Goal: Task Accomplishment & Management: Use online tool/utility

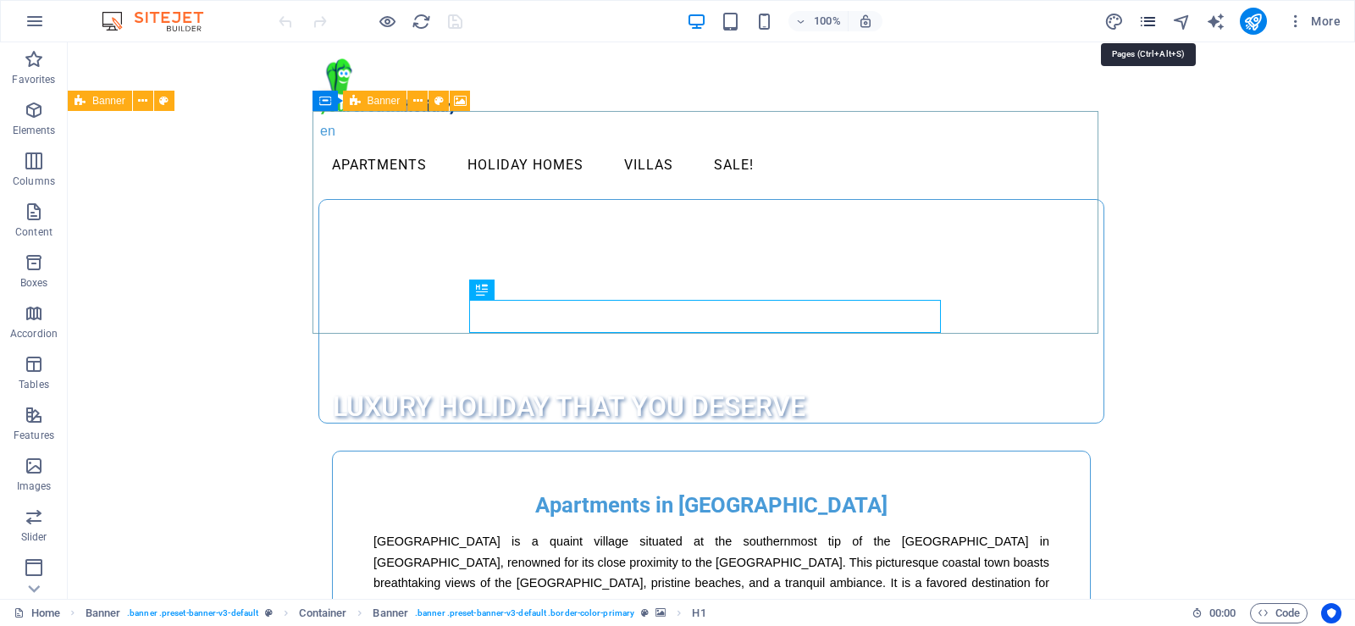
click at [1149, 26] on icon "pages" at bounding box center [1147, 21] width 19 height 19
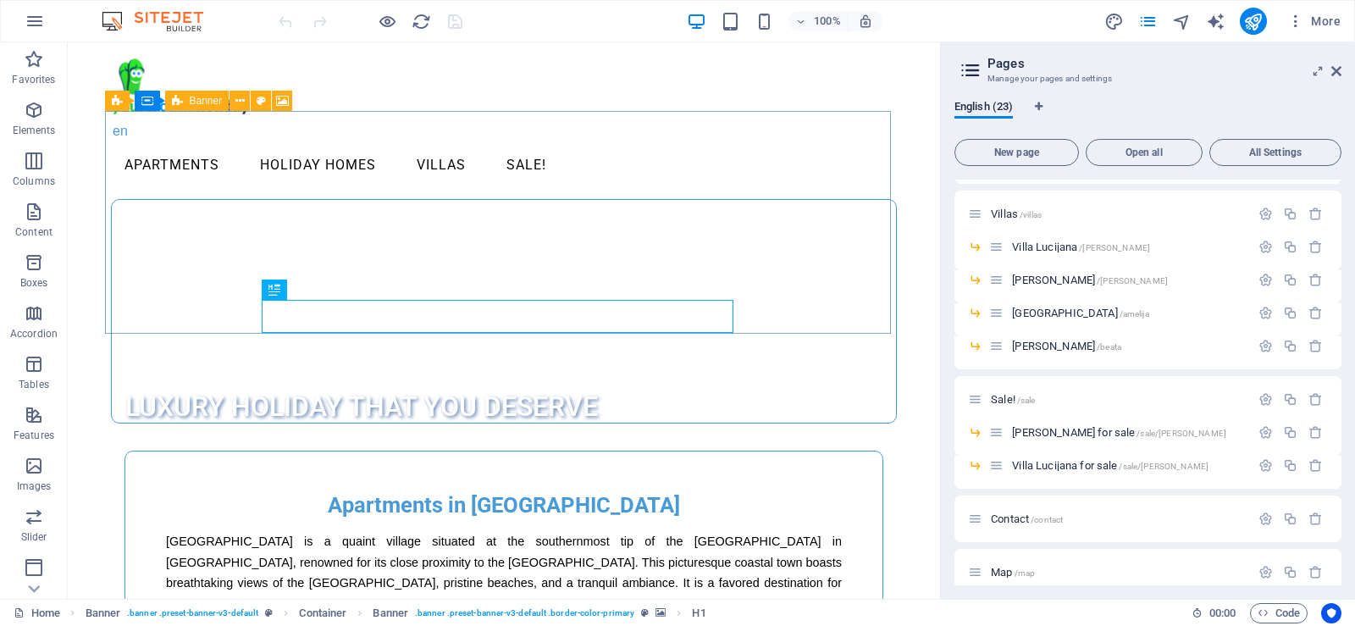
scroll to position [496, 0]
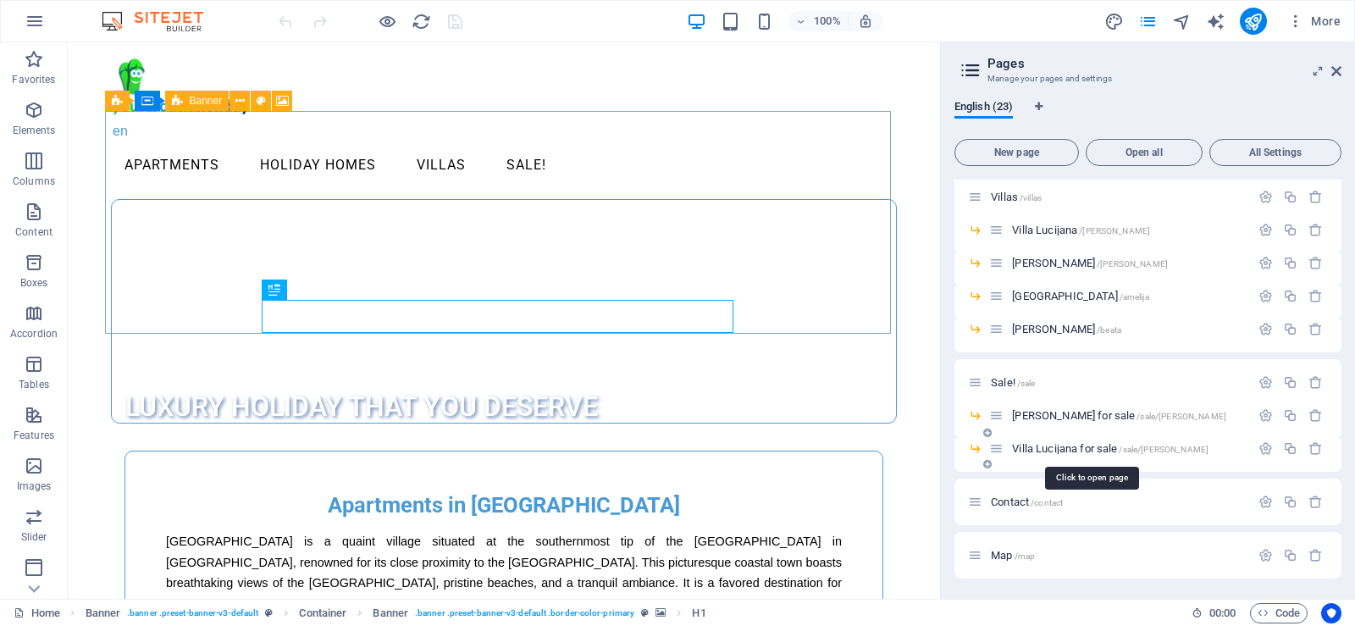
click at [1054, 446] on span "Villa Lucijana for sale /sale/lucijana" at bounding box center [1110, 448] width 196 height 13
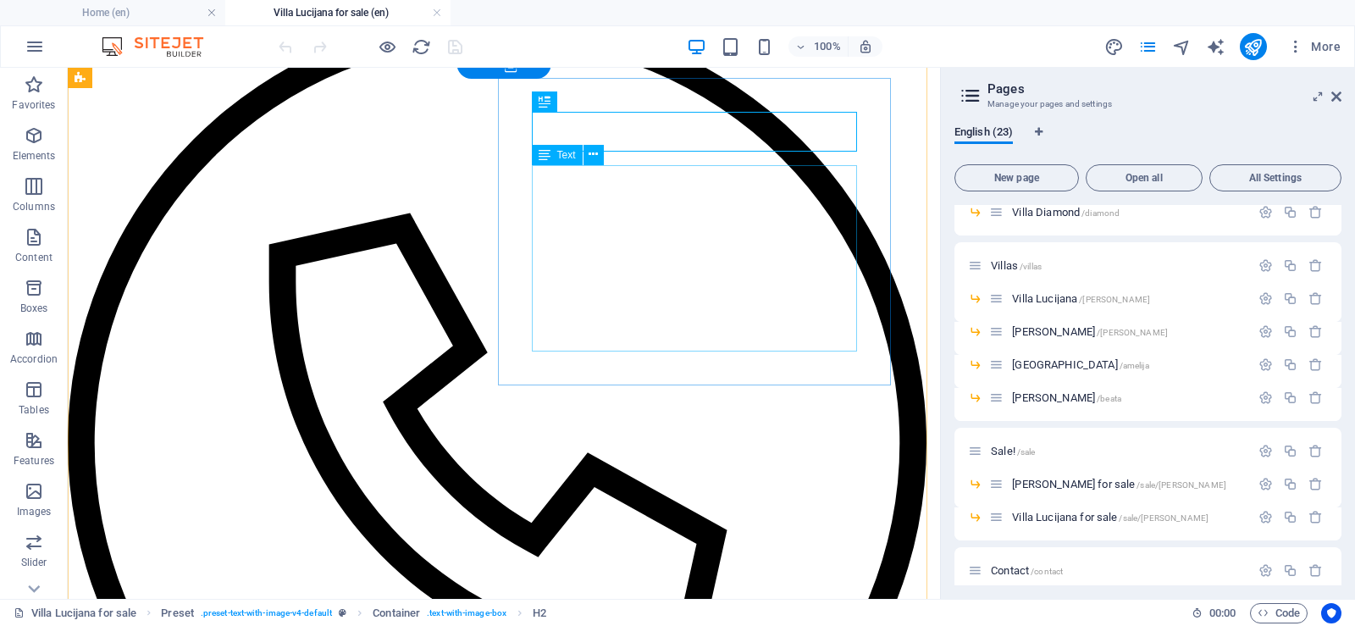
scroll to position [0, 0]
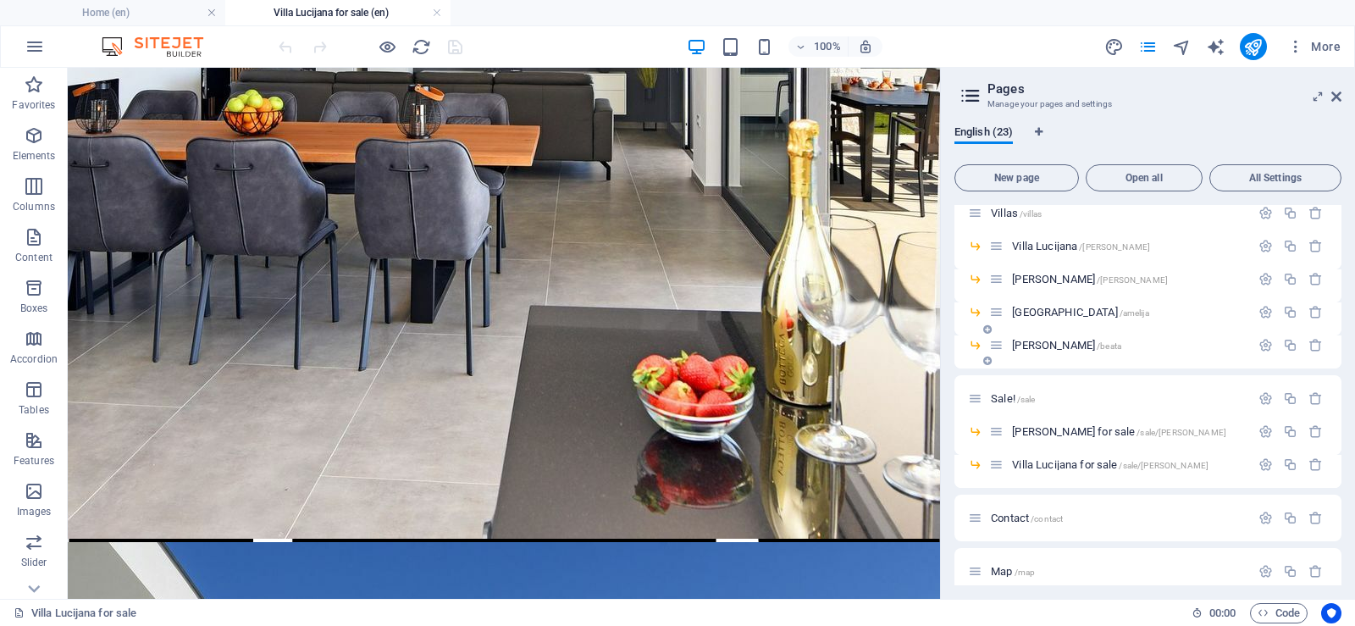
scroll to position [522, 0]
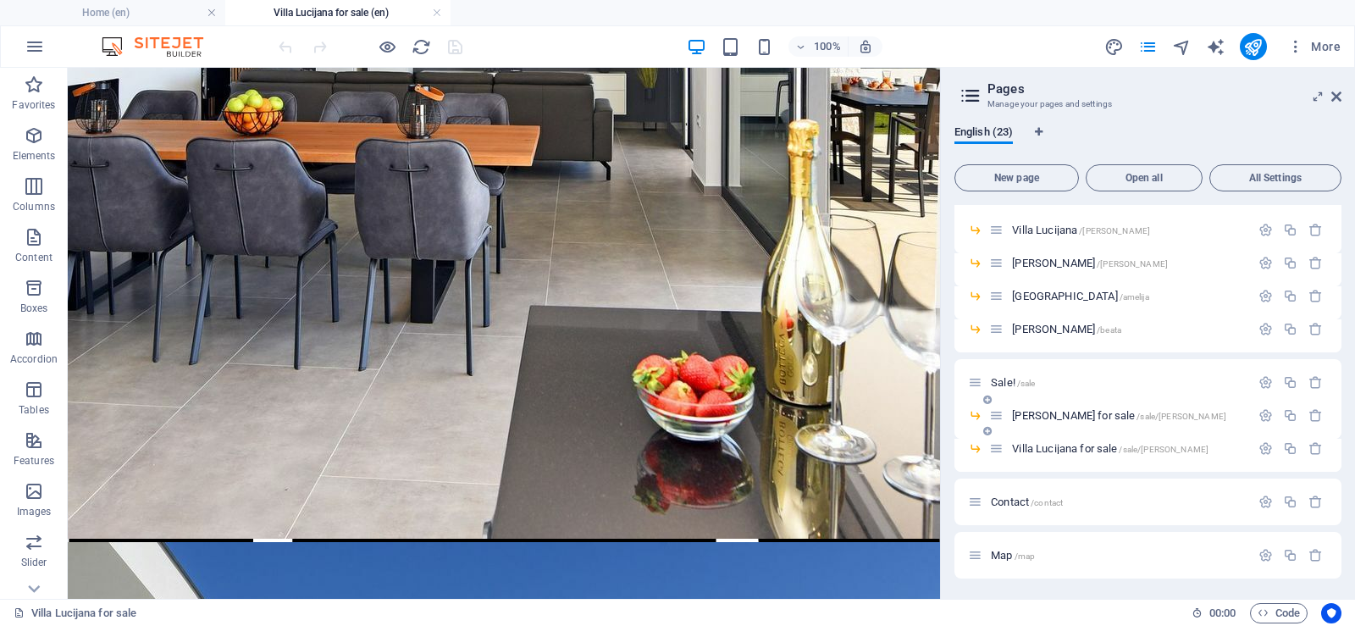
click at [1057, 413] on span "[PERSON_NAME] for sale /sale/julijana" at bounding box center [1119, 415] width 214 height 13
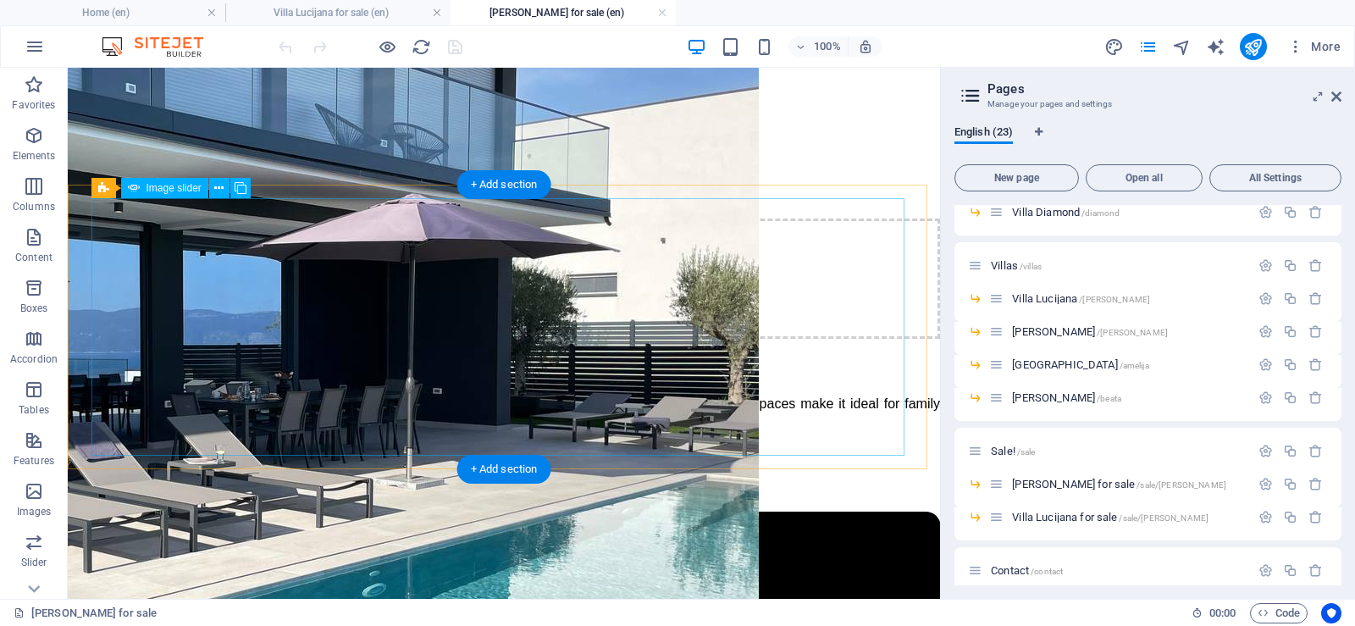
scroll to position [1016, 0]
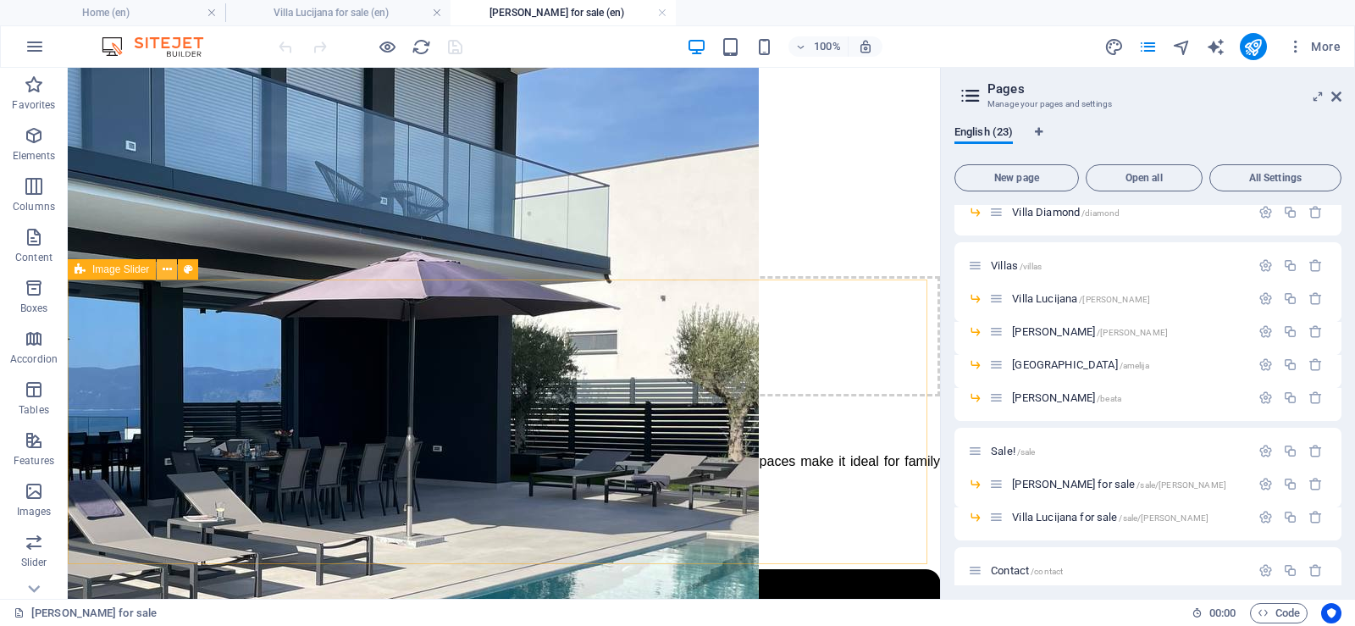
click at [167, 270] on icon at bounding box center [167, 270] width 9 height 18
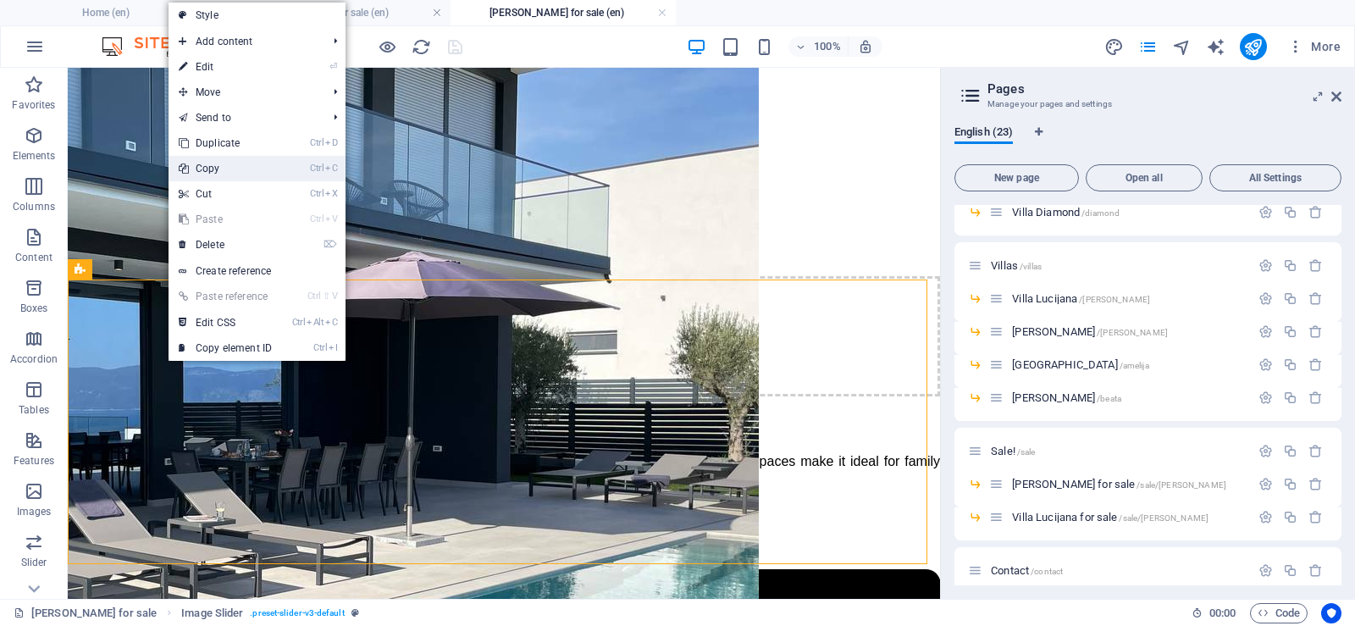
click at [225, 171] on link "Ctrl C Copy" at bounding box center [225, 168] width 113 height 25
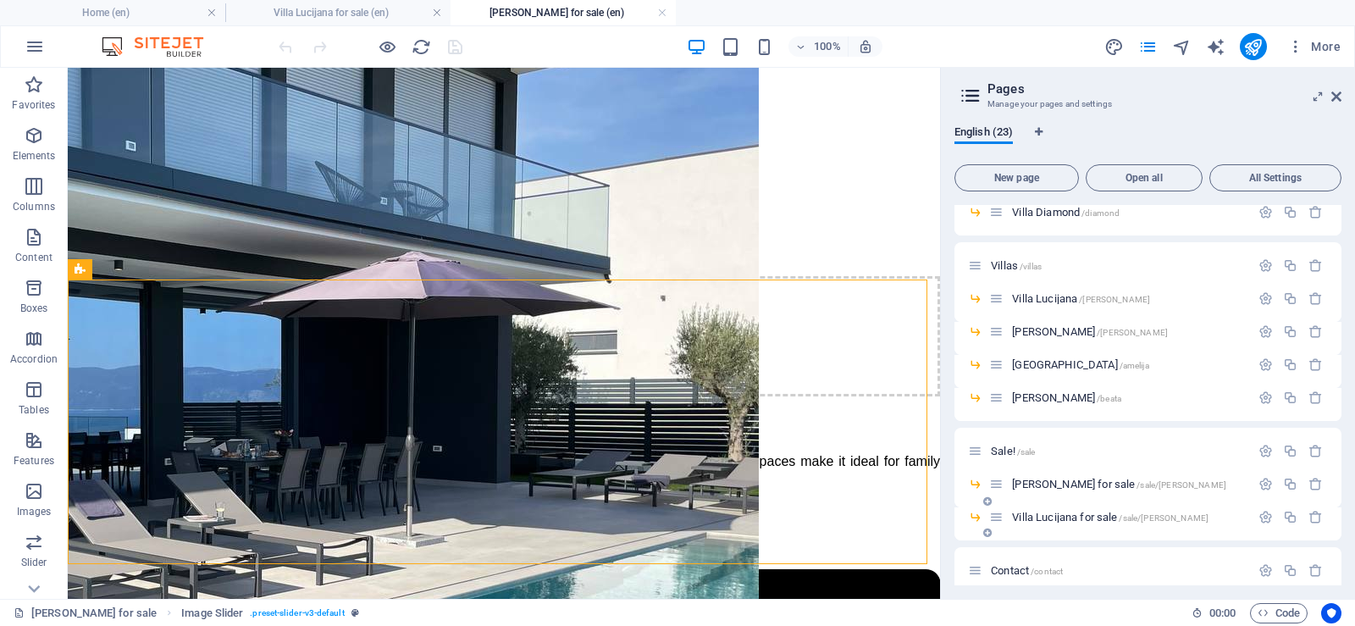
click at [1053, 517] on span "Villa Lucijana for sale /sale/lucijana" at bounding box center [1110, 517] width 196 height 13
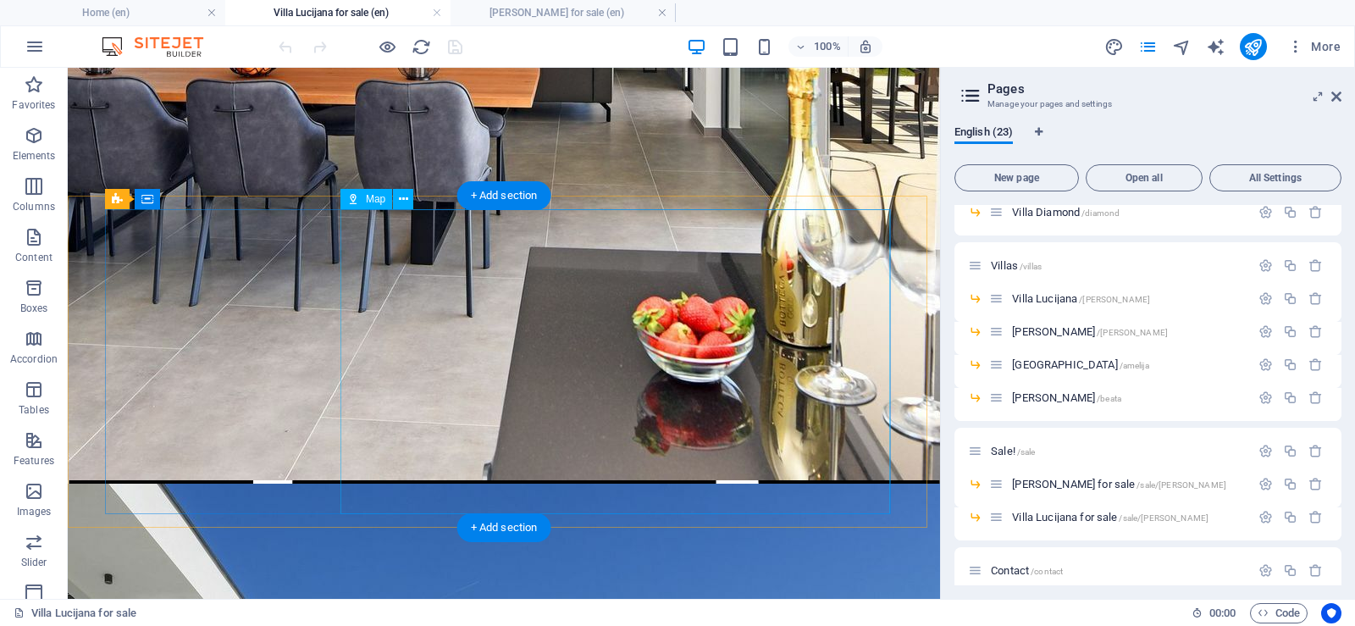
scroll to position [1490, 0]
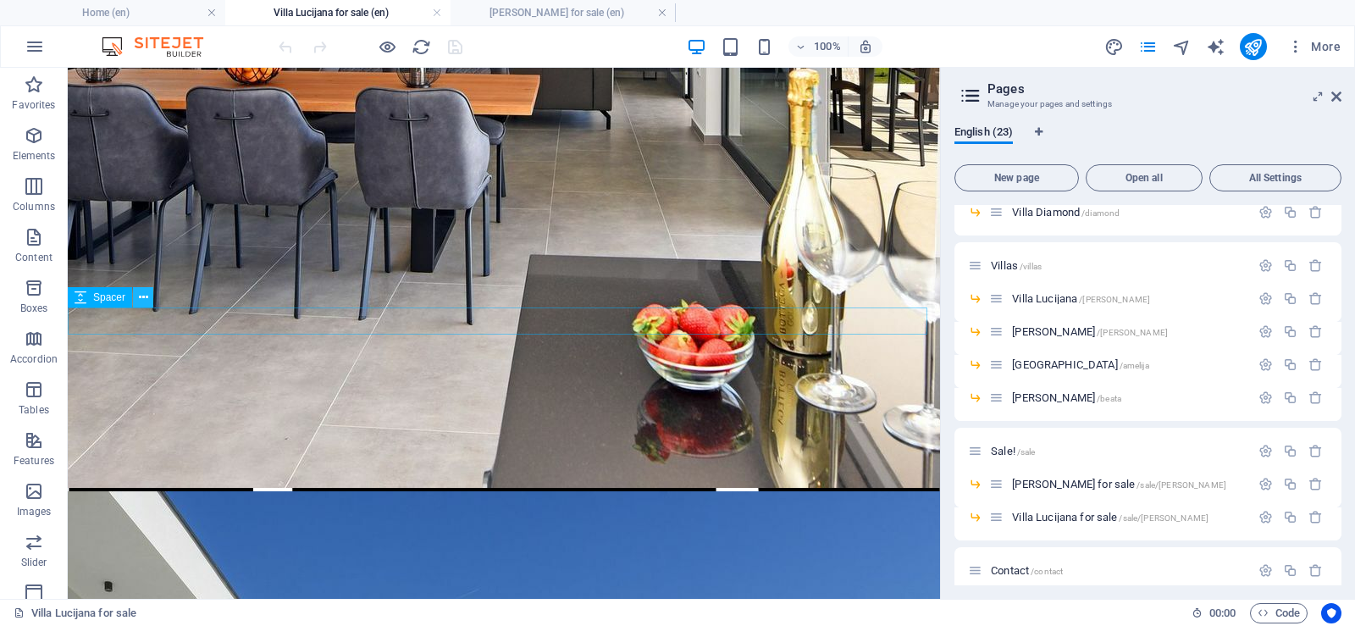
click at [142, 301] on icon at bounding box center [143, 298] width 9 height 18
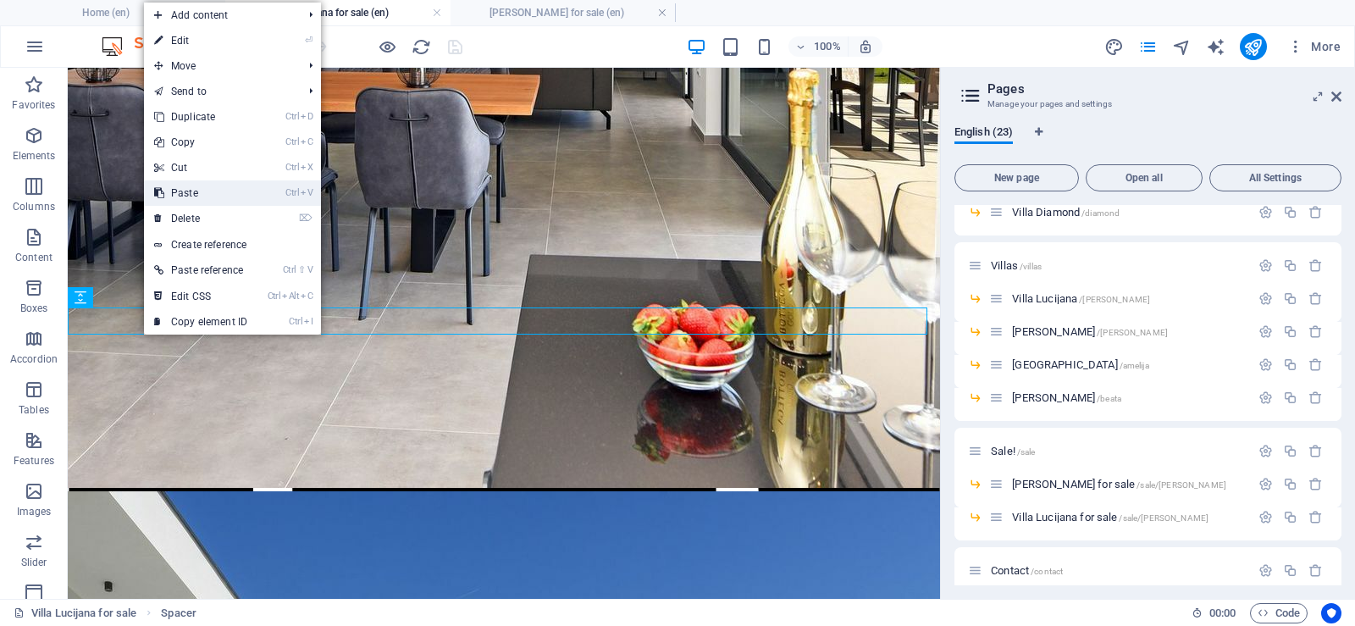
click at [216, 195] on link "Ctrl V Paste" at bounding box center [200, 192] width 113 height 25
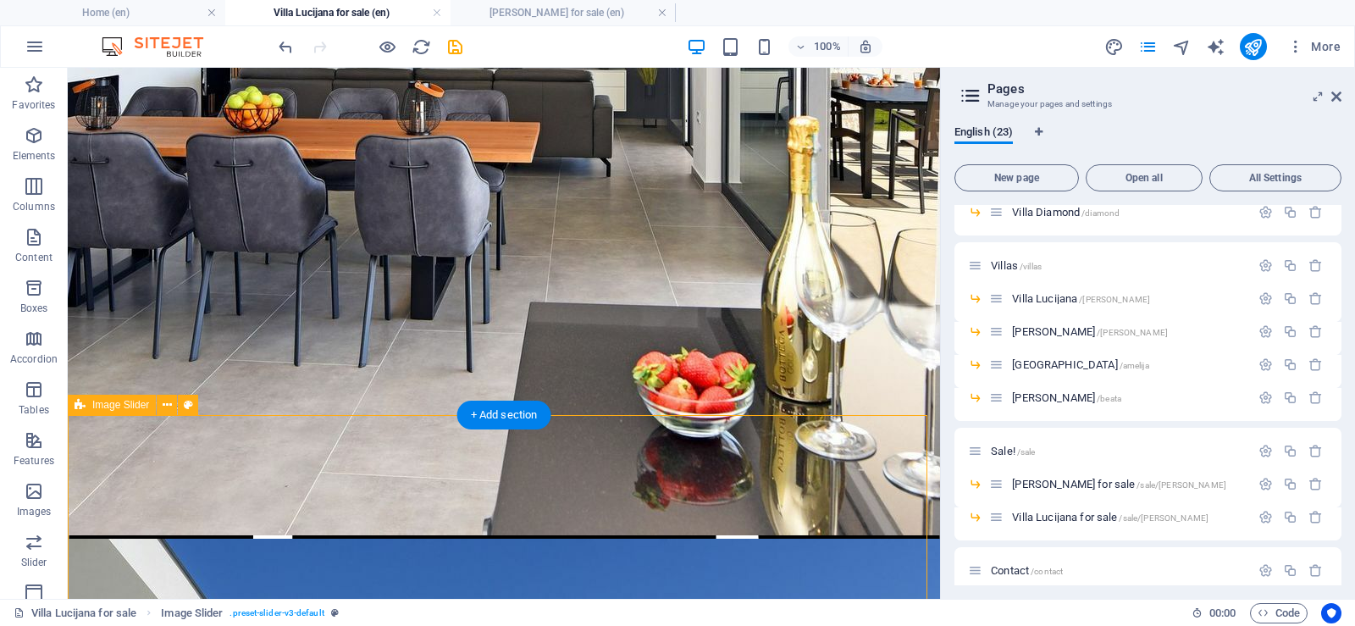
scroll to position [1406, 0]
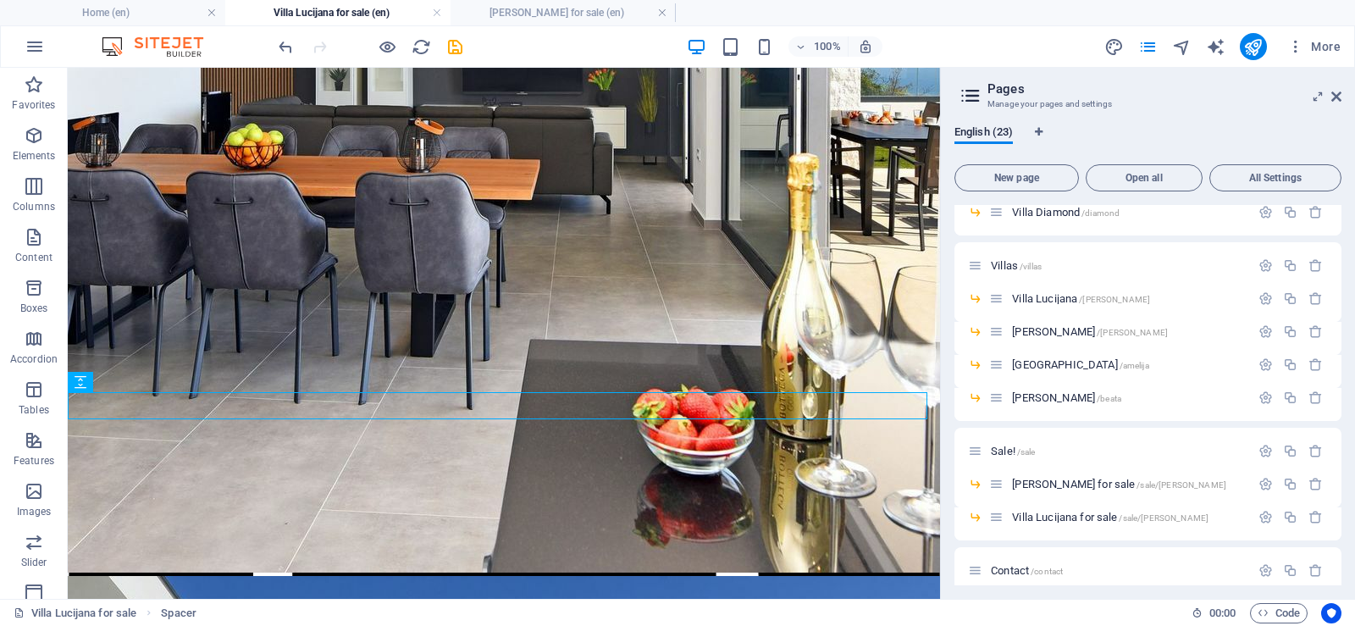
drag, startPoint x: 332, startPoint y: 395, endPoint x: 274, endPoint y: 412, distance: 60.0
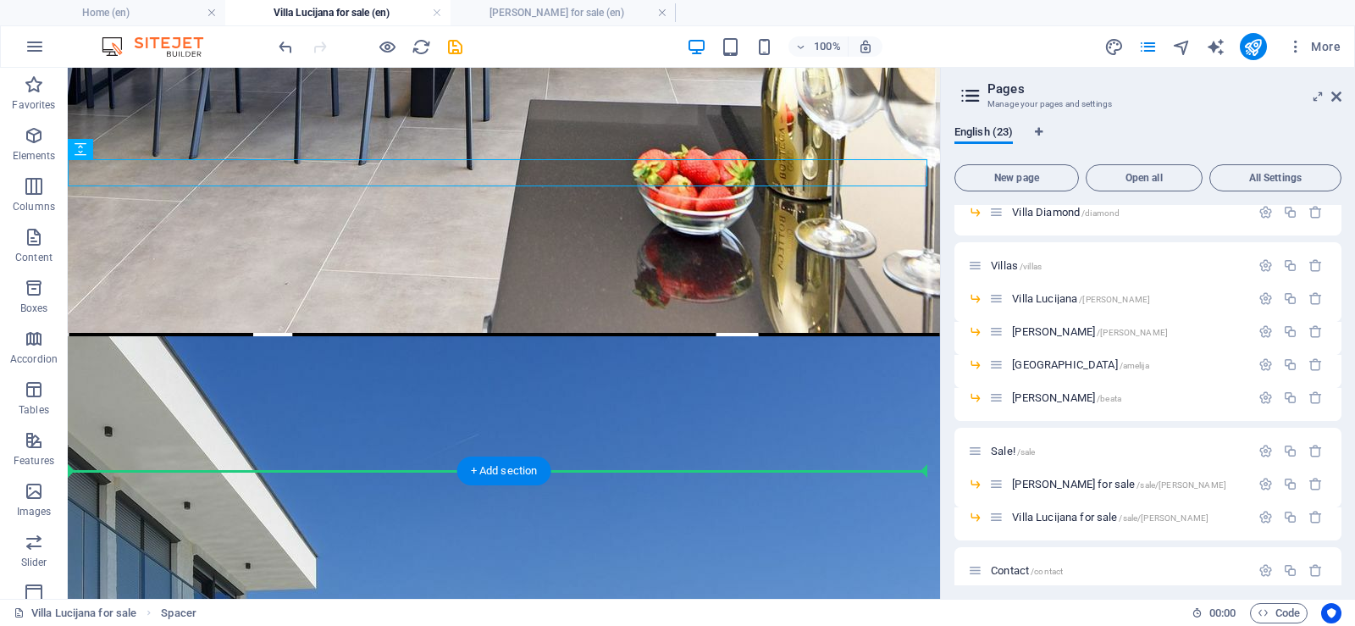
scroll to position [1657, 0]
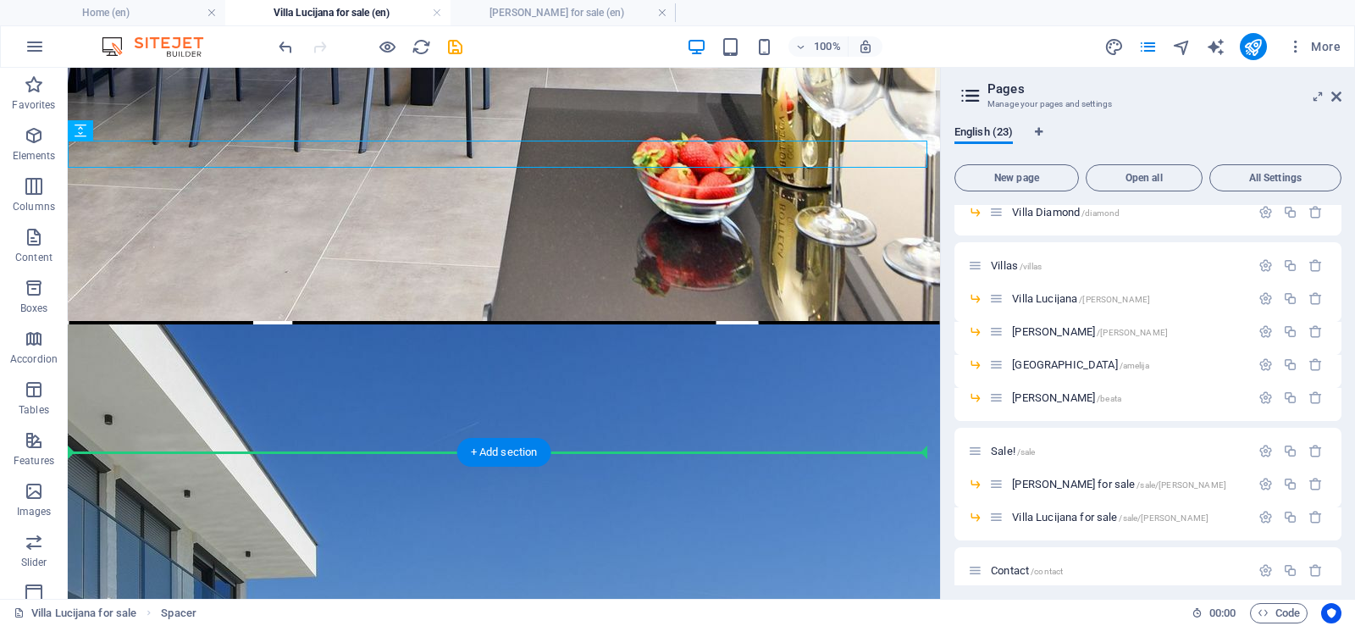
drag, startPoint x: 151, startPoint y: 459, endPoint x: 94, endPoint y: 472, distance: 58.1
